Goal: Information Seeking & Learning: Learn about a topic

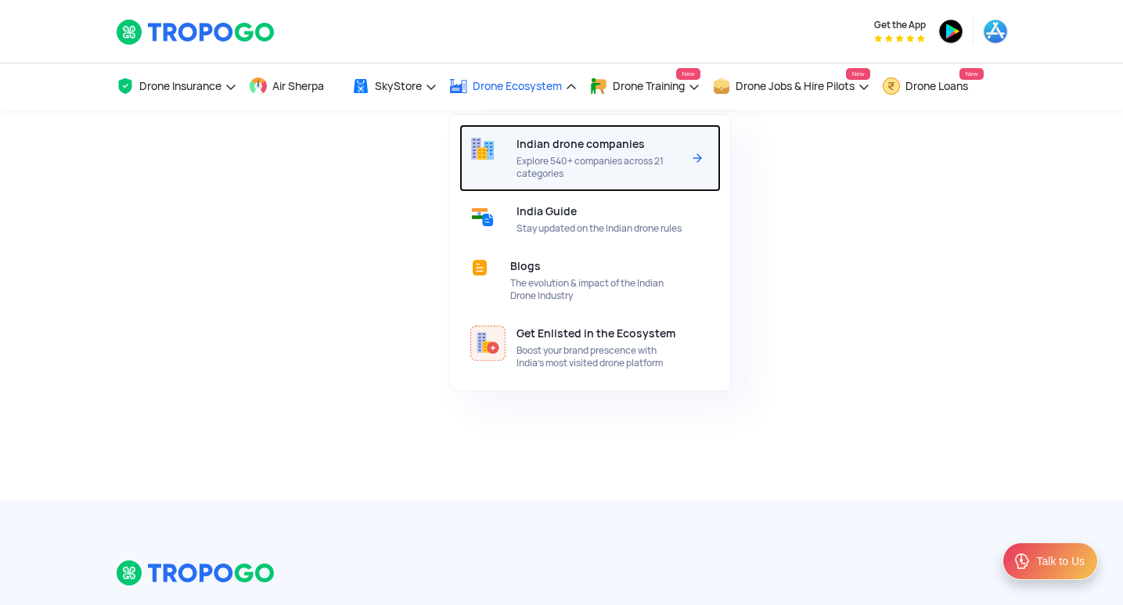
click at [514, 155] on div at bounding box center [487, 157] width 57 height 67
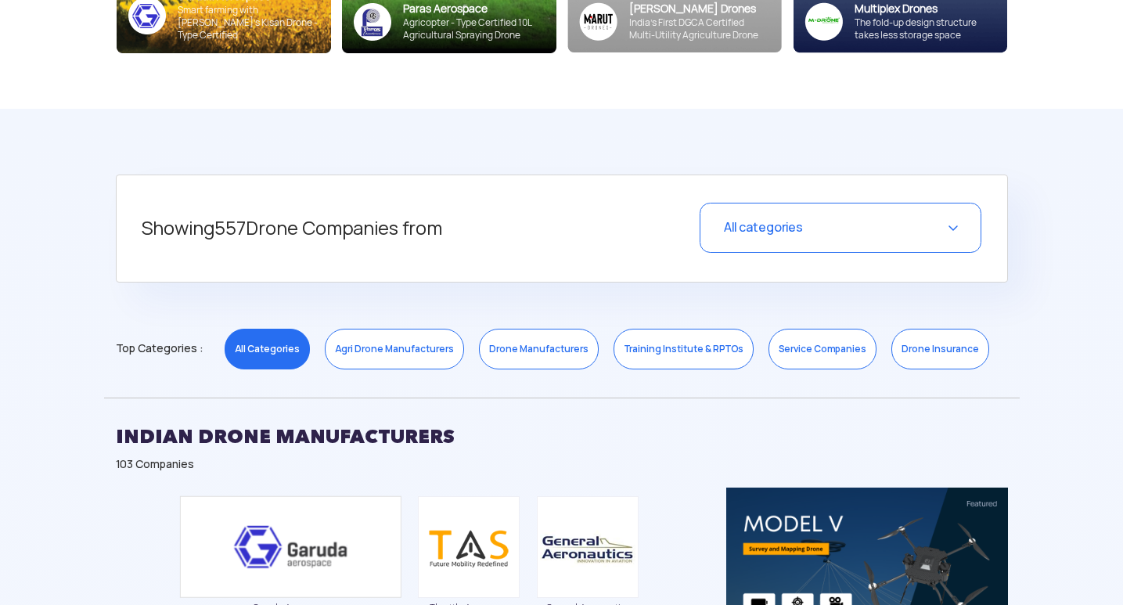
scroll to position [704, 0]
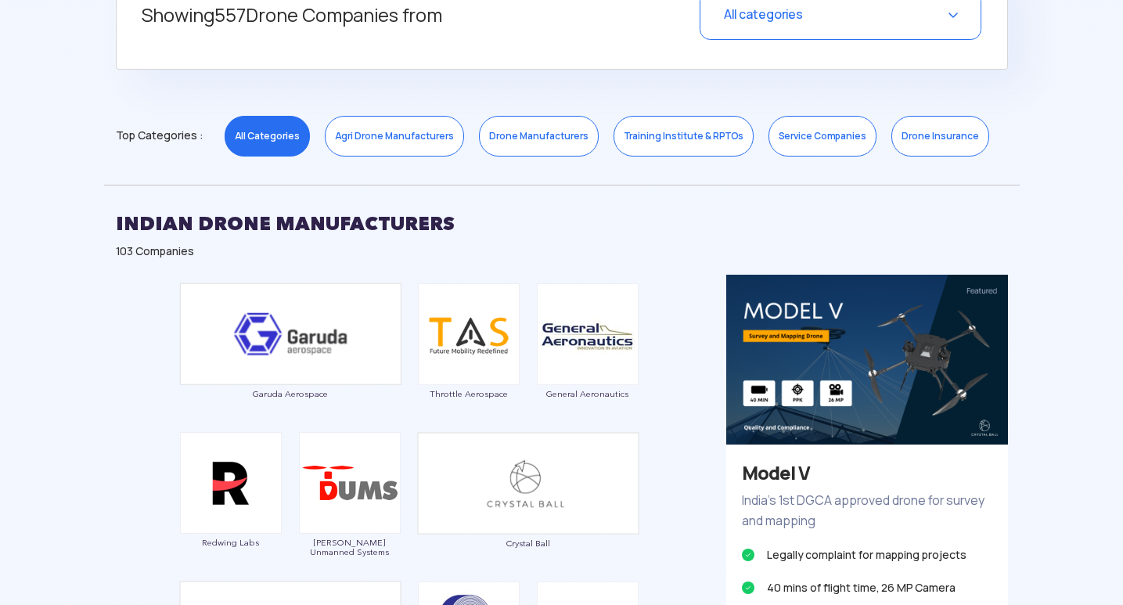
click at [827, 27] on div "All categories" at bounding box center [840, 15] width 282 height 50
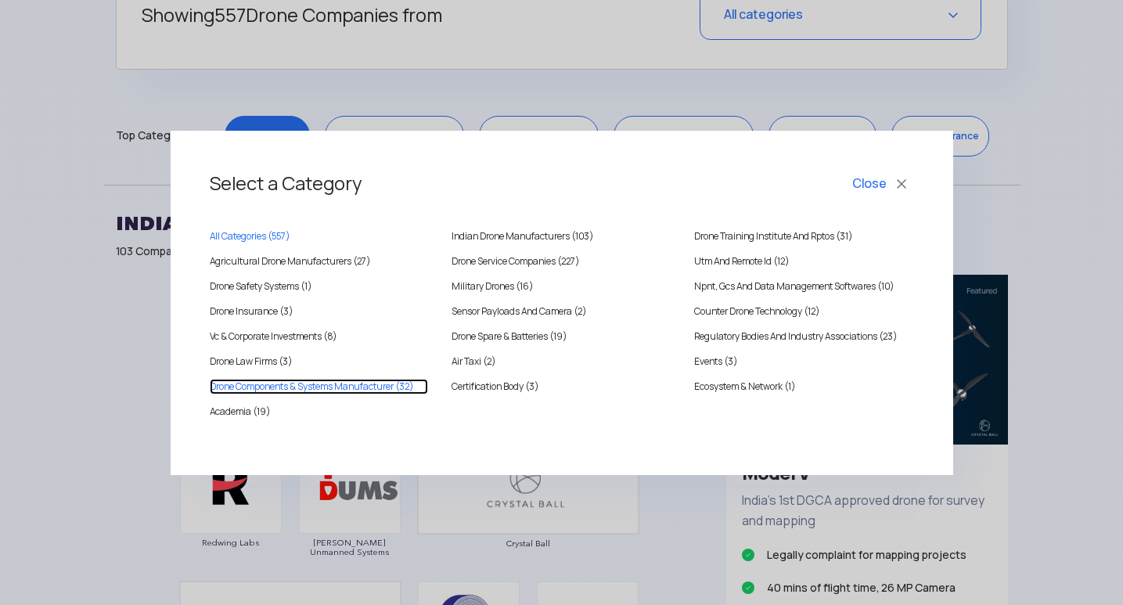
click at [277, 383] on Manufacturer "Drone Components & Systems Manufacturer (32)" at bounding box center [319, 387] width 219 height 16
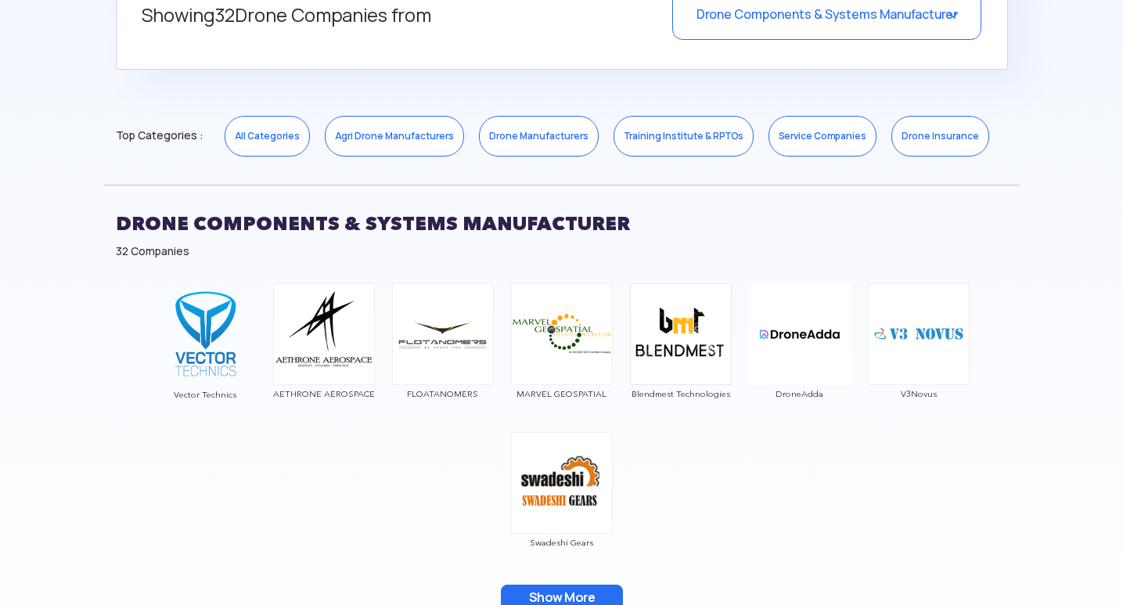
click at [563, 588] on button "Show More" at bounding box center [562, 597] width 122 height 27
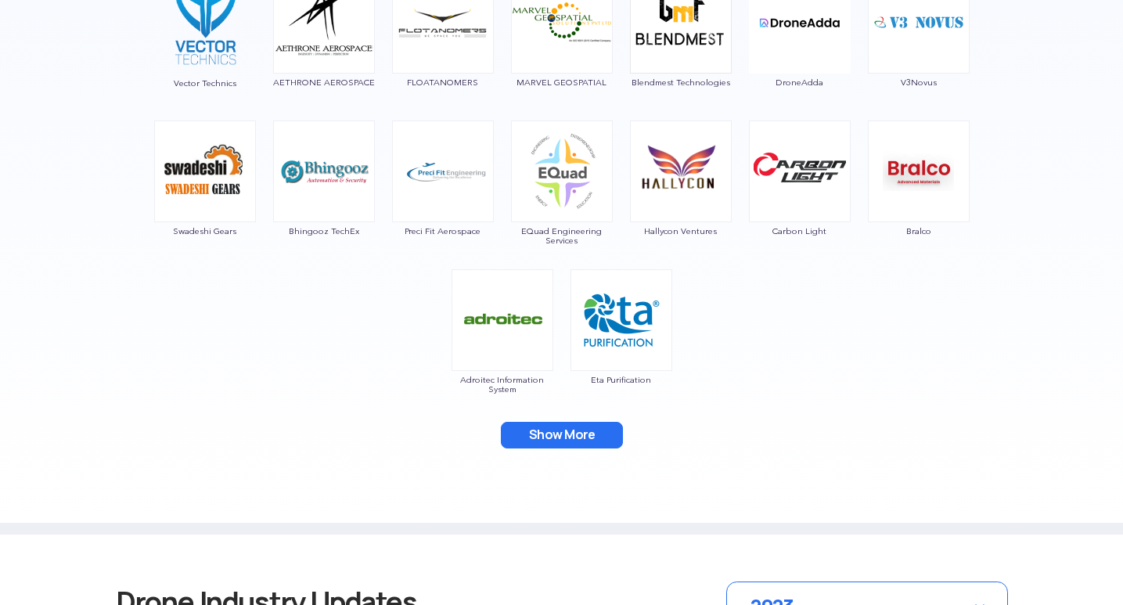
scroll to position [1017, 0]
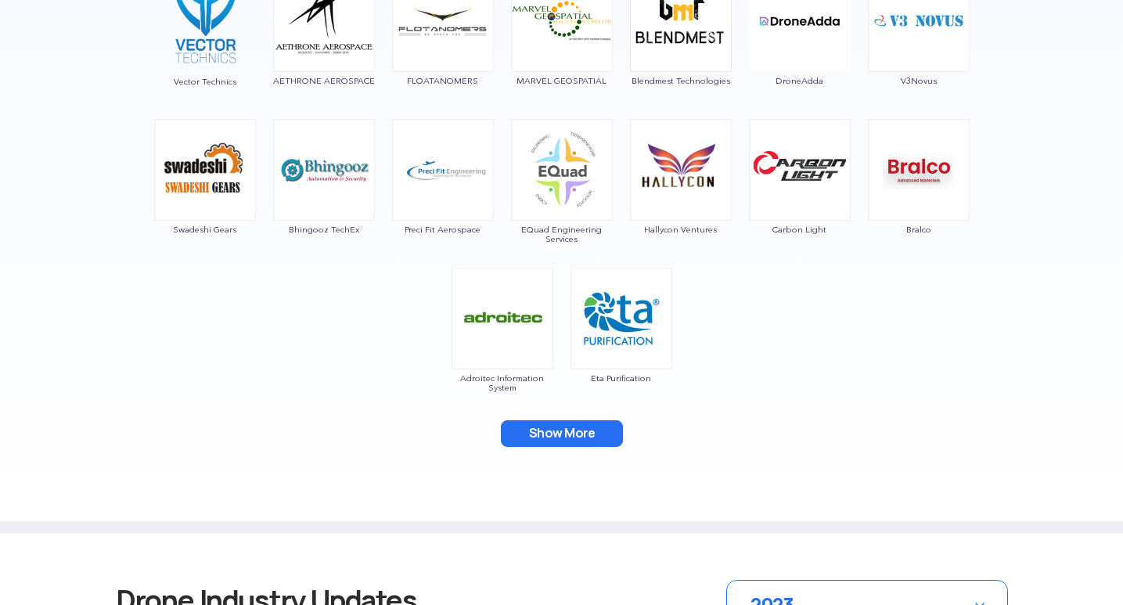
click at [525, 429] on button "Show More" at bounding box center [562, 433] width 122 height 27
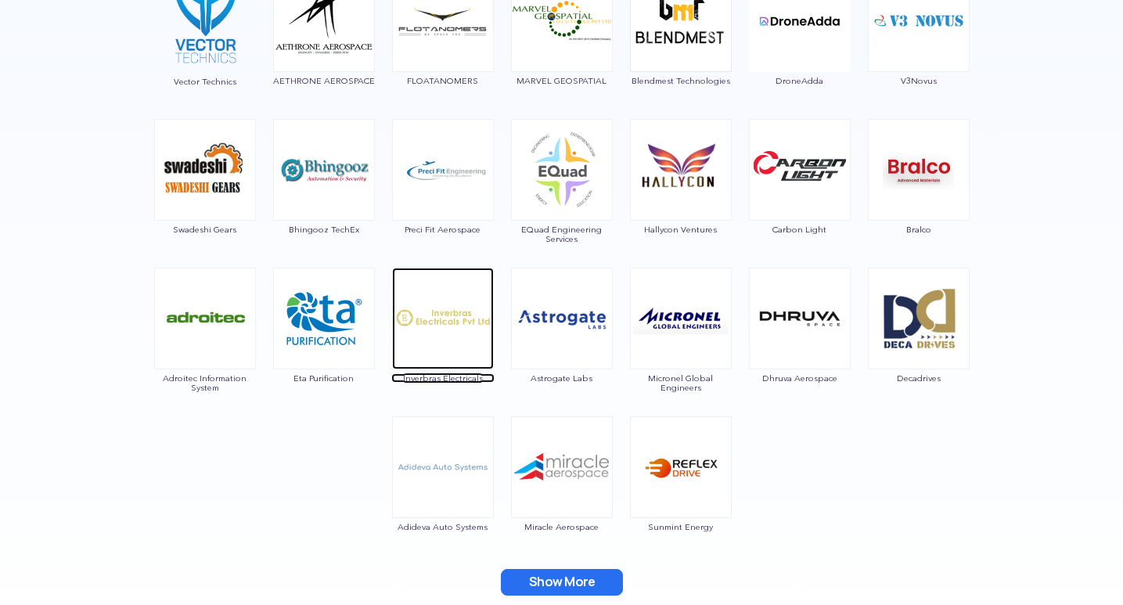
click at [472, 300] on img at bounding box center [443, 319] width 102 height 102
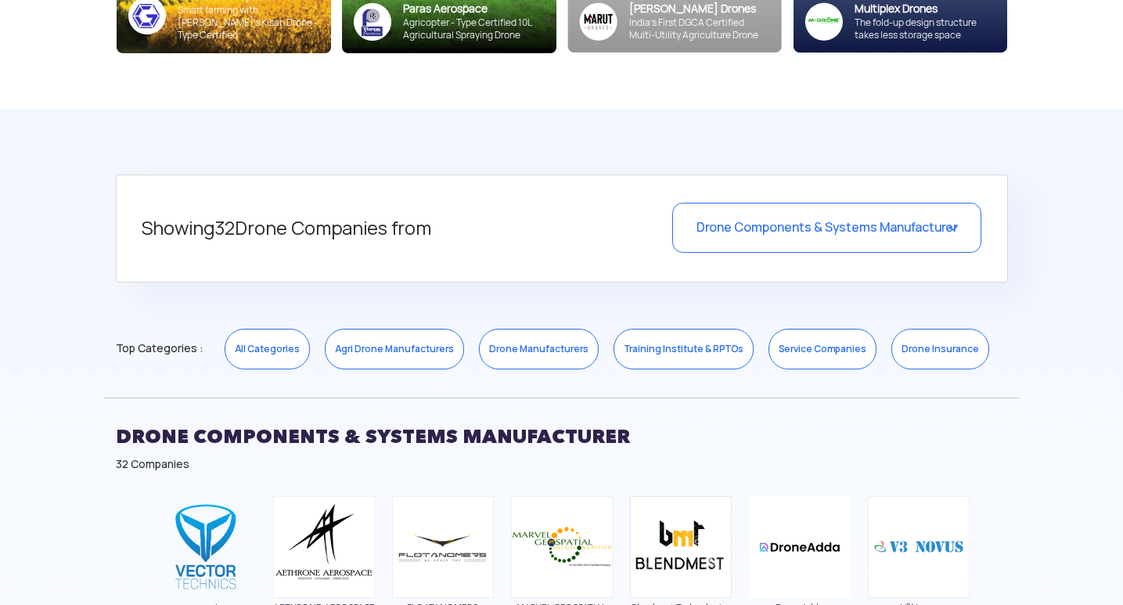
scroll to position [469, 0]
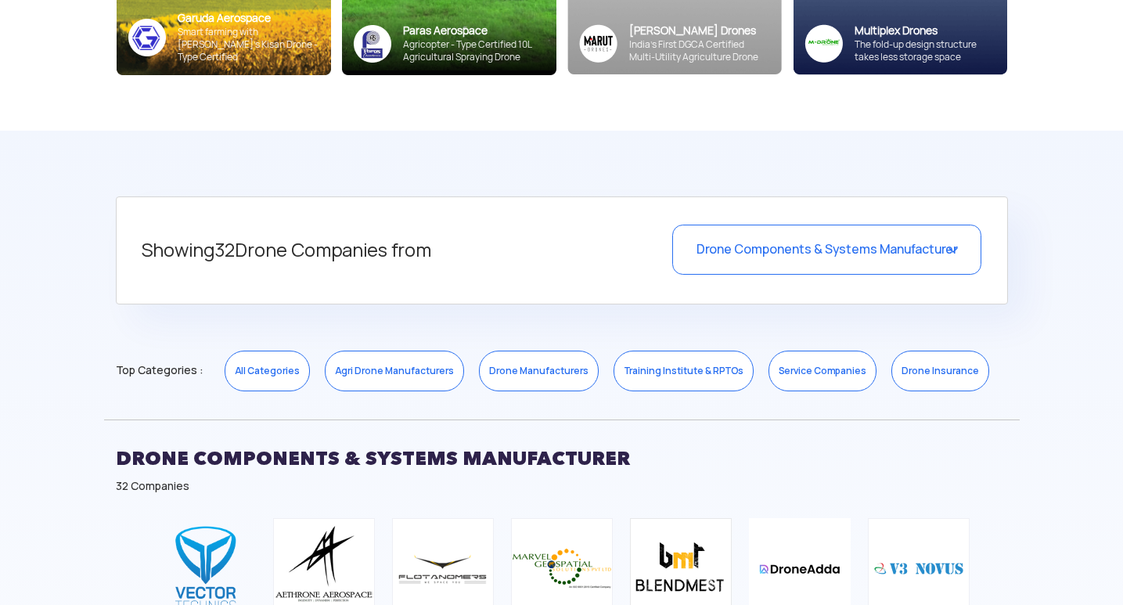
click at [812, 247] on span "Drone Components & Systems Manufacturer" at bounding box center [826, 249] width 261 height 16
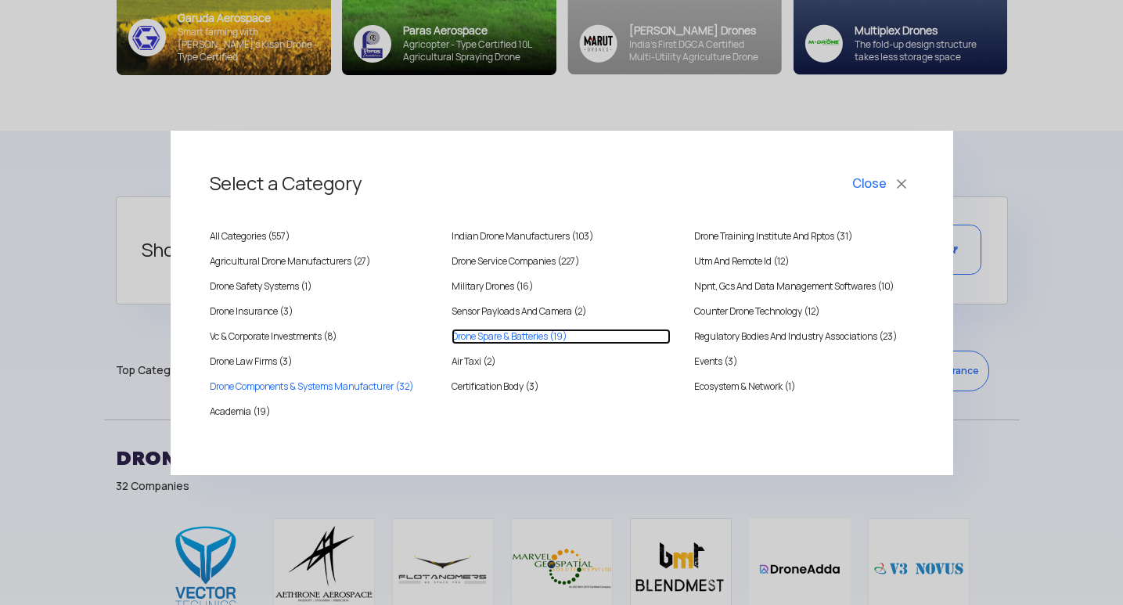
click at [531, 332] on Batteries "Drone Spare & Batteries (19)" at bounding box center [560, 337] width 219 height 16
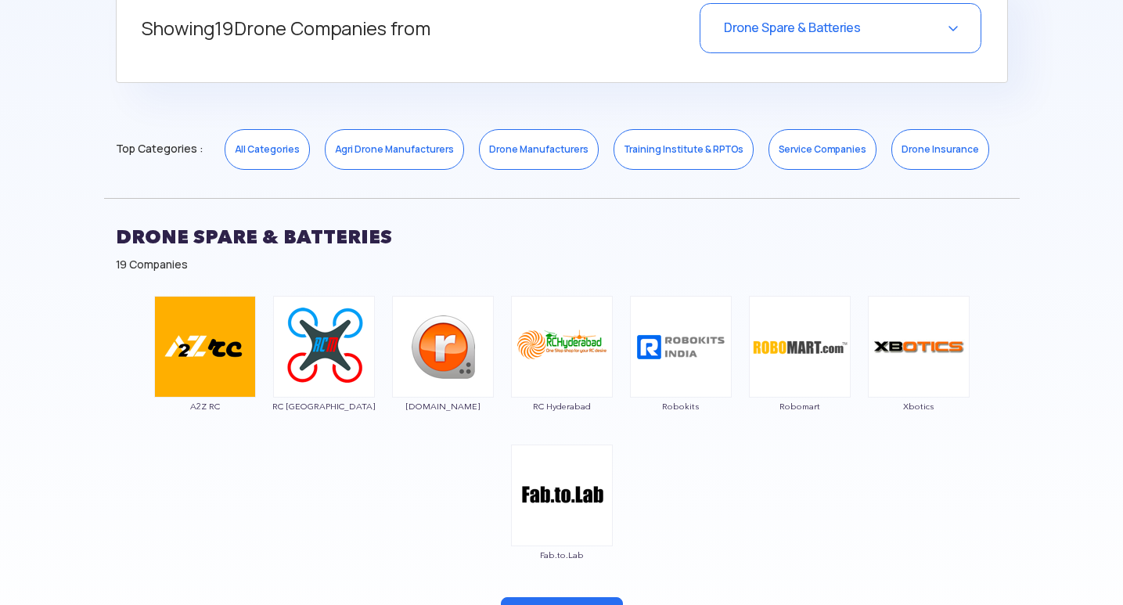
scroll to position [704, 0]
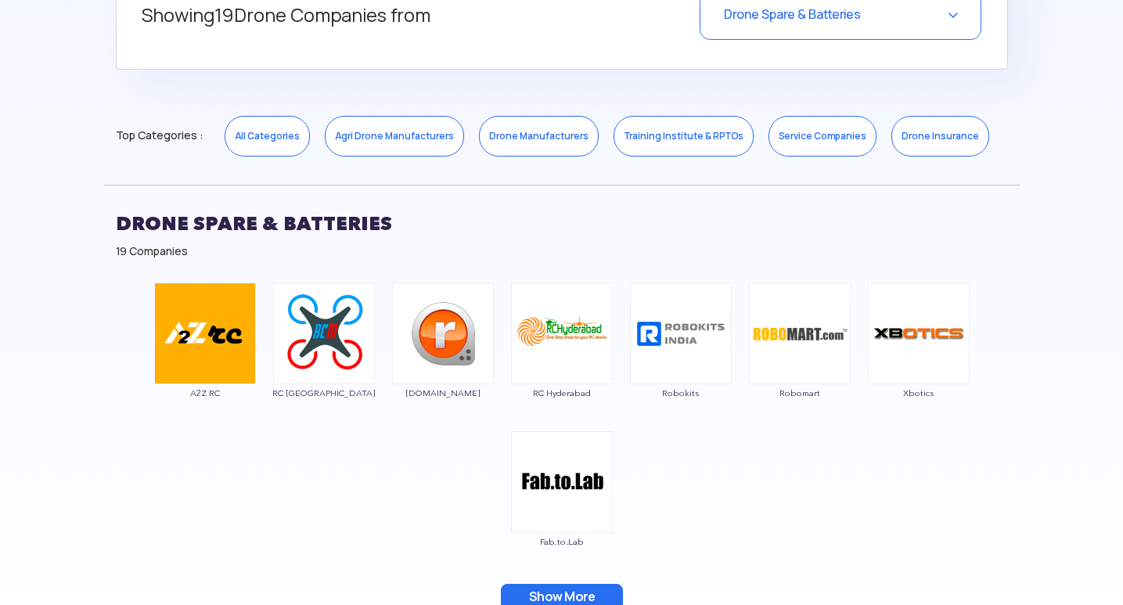
click at [556, 591] on button "Show More" at bounding box center [562, 597] width 122 height 27
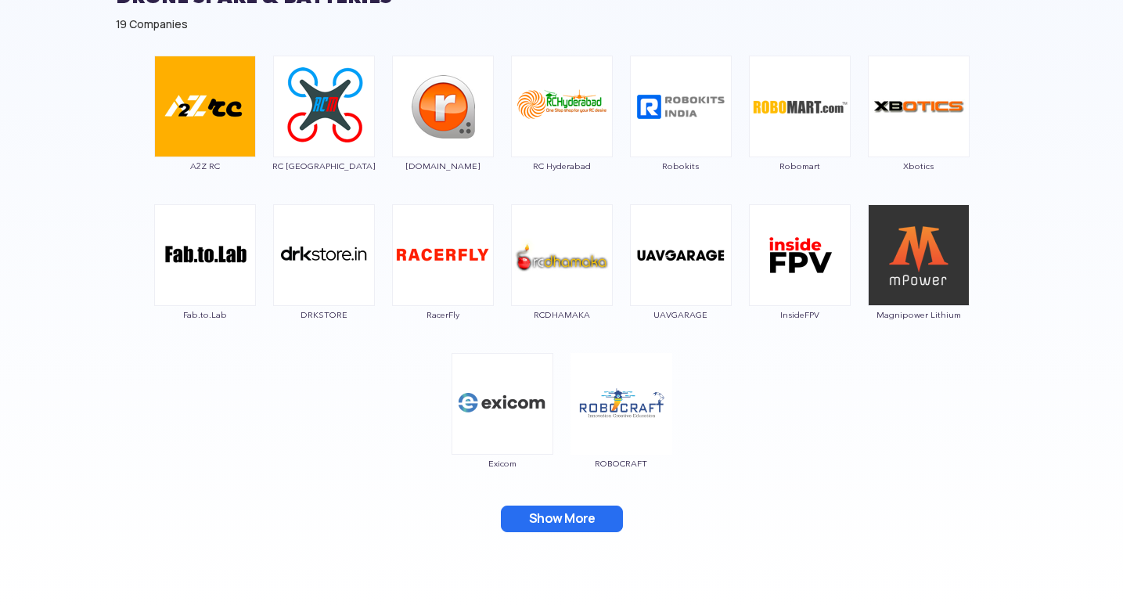
scroll to position [939, 0]
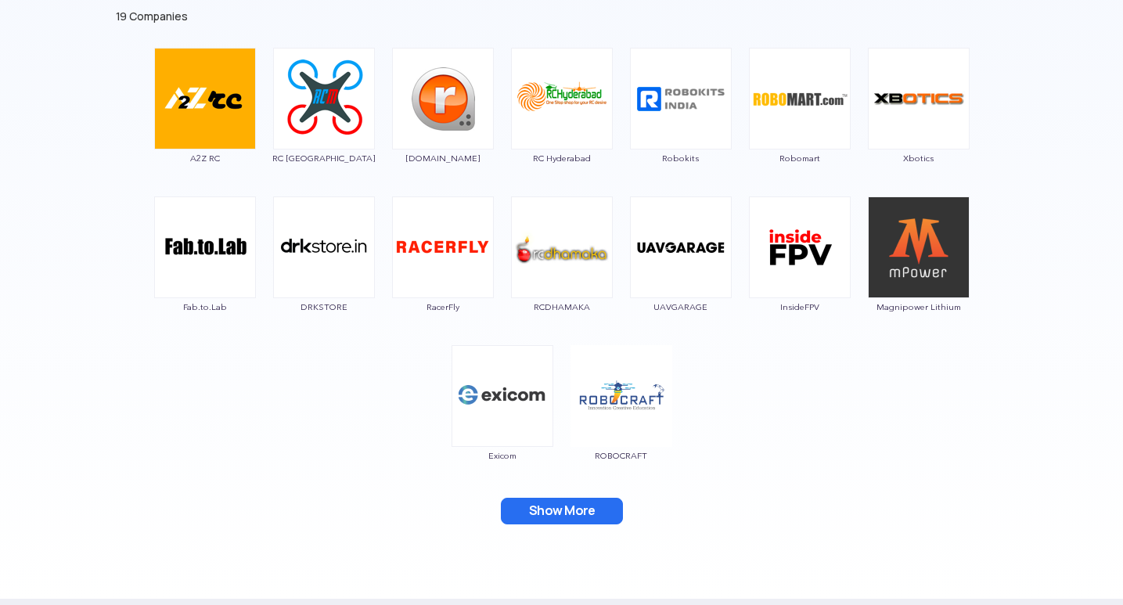
click at [533, 509] on button "Show More" at bounding box center [562, 511] width 122 height 27
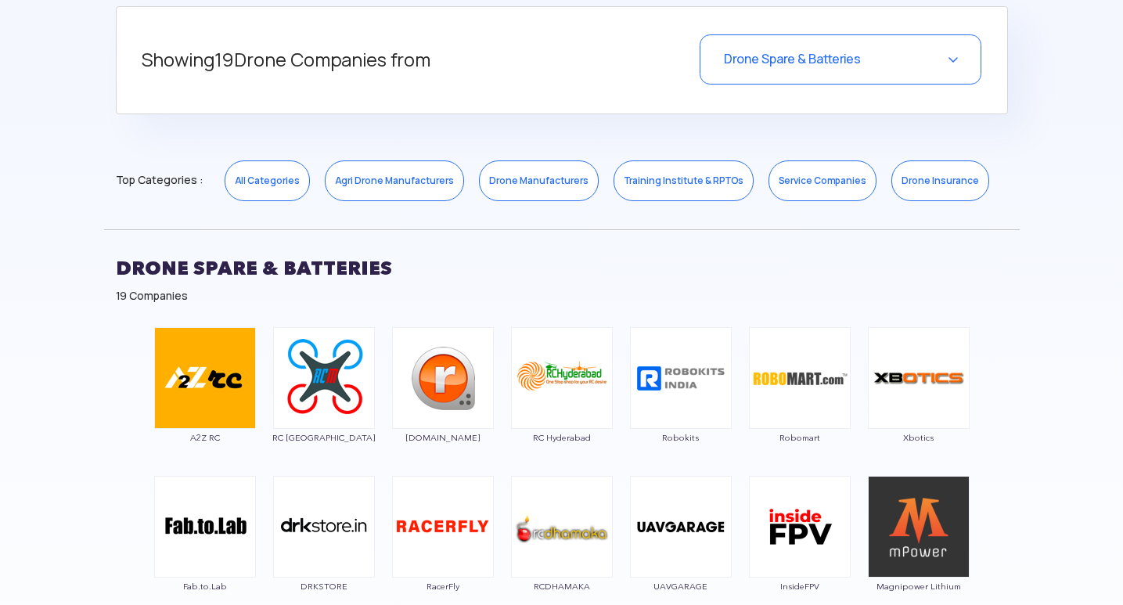
scroll to position [626, 0]
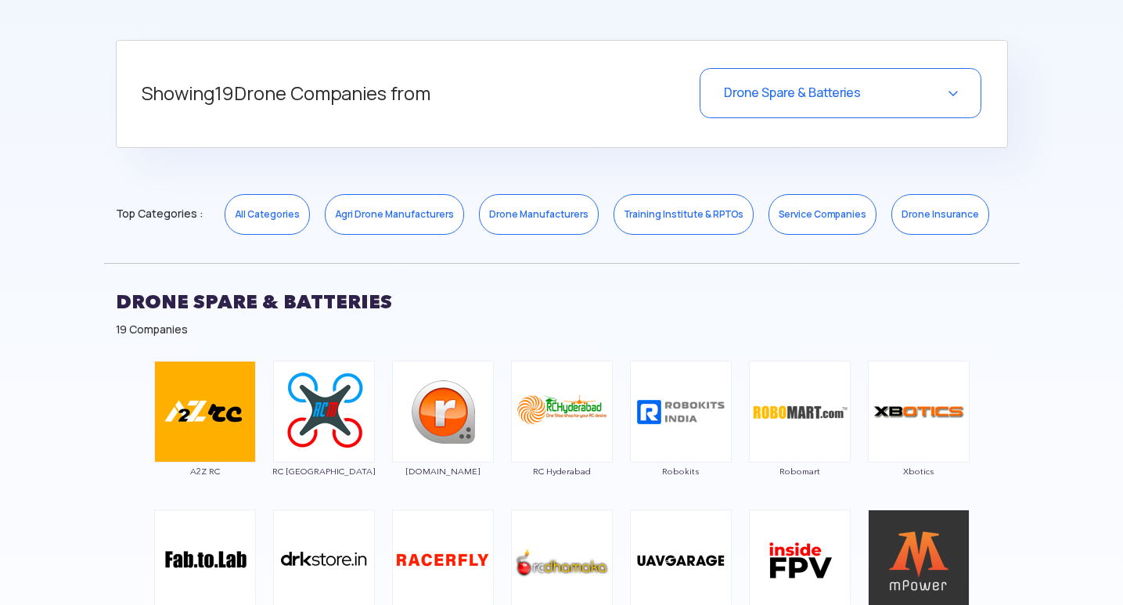
drag, startPoint x: 819, startPoint y: 82, endPoint x: 810, endPoint y: 92, distance: 13.8
click at [819, 82] on div "Drone Spare & Batteries" at bounding box center [840, 93] width 282 height 50
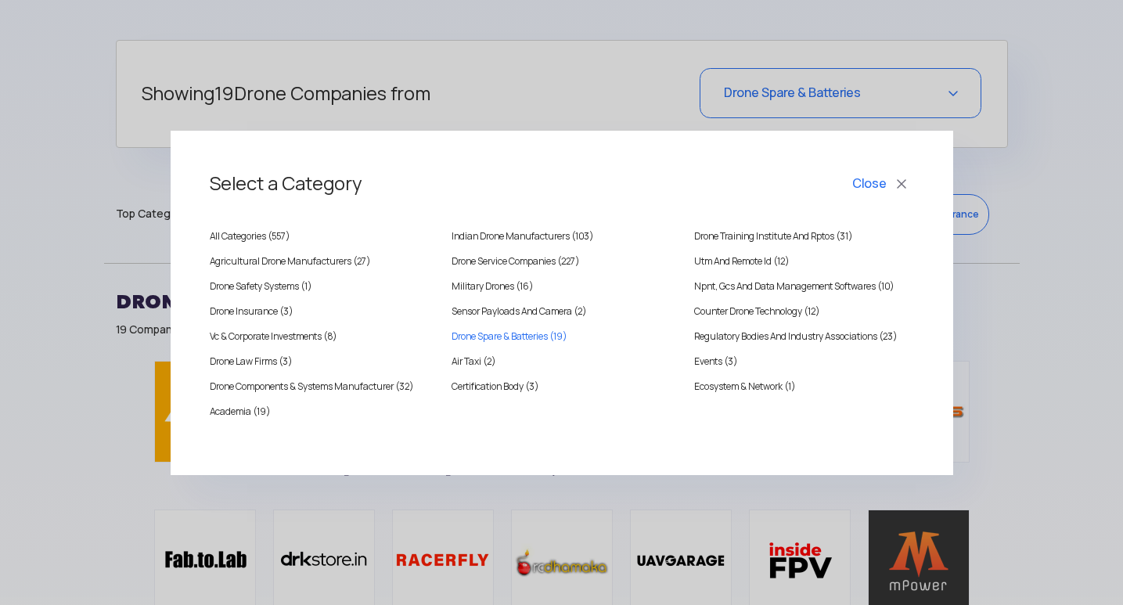
click at [576, 509] on div "Select a Category Close All Categories ( 557 ) Indian Drone Manufacturers (103)…" at bounding box center [561, 302] width 1123 height 605
click at [731, 358] on link "Events (3)" at bounding box center [803, 362] width 219 height 16
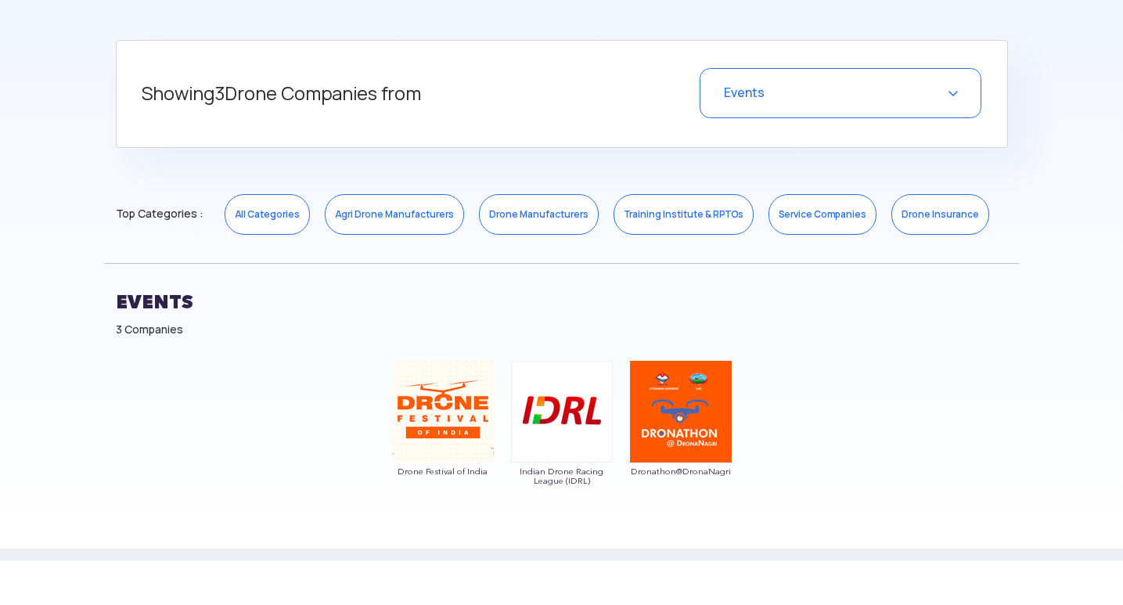
drag, startPoint x: 268, startPoint y: 217, endPoint x: 260, endPoint y: 216, distance: 8.6
click at [262, 217] on link "All Categories" at bounding box center [267, 214] width 85 height 41
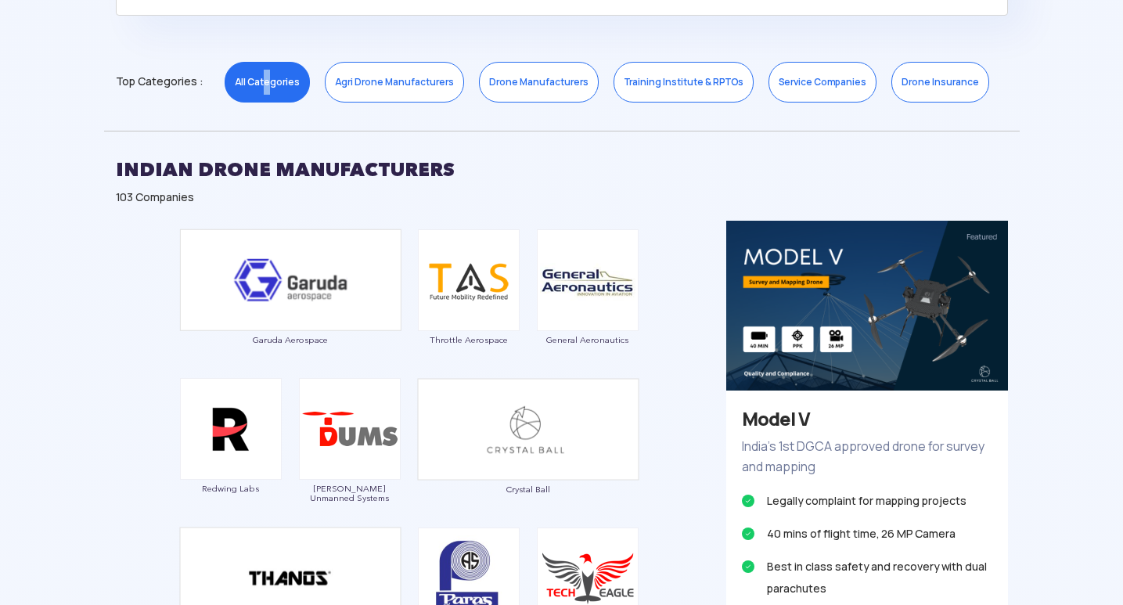
scroll to position [782, 0]
